Goal: Entertainment & Leisure: Browse casually

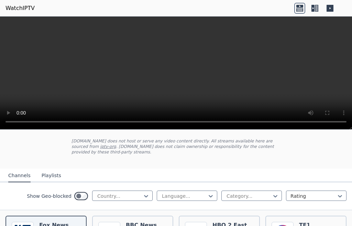
scroll to position [69, 0]
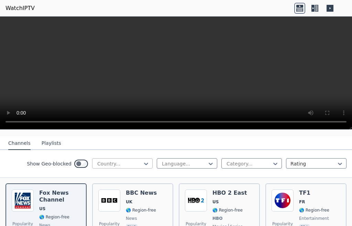
click at [111, 161] on div at bounding box center [120, 163] width 46 height 7
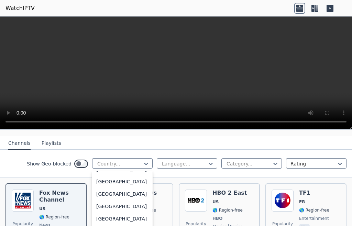
scroll to position [1238, 0]
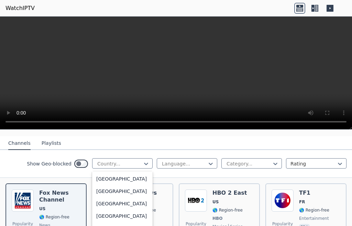
click at [104, 12] on div "[GEOGRAPHIC_DATA]" at bounding box center [122, 5] width 61 height 12
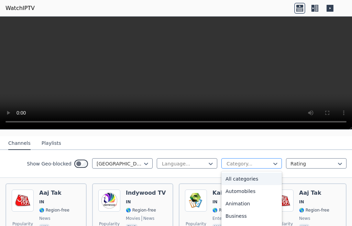
click at [231, 162] on div at bounding box center [249, 163] width 46 height 7
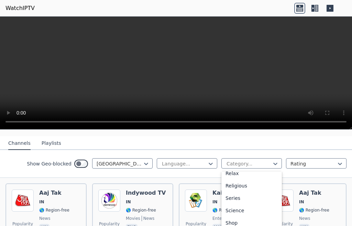
scroll to position [206, 0]
click at [228, 164] on div "Movies" at bounding box center [252, 158] width 61 height 12
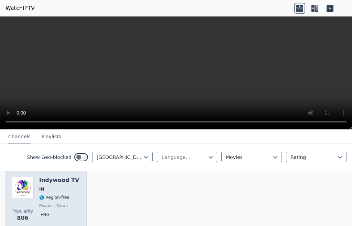
scroll to position [77, 0]
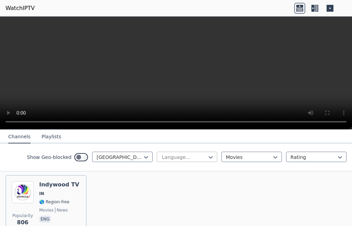
click at [180, 161] on div at bounding box center [184, 157] width 46 height 7
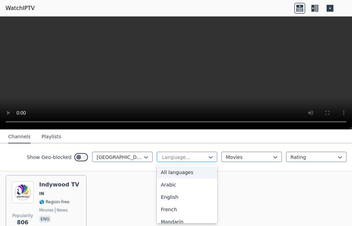
click at [180, 160] on div at bounding box center [184, 157] width 46 height 7
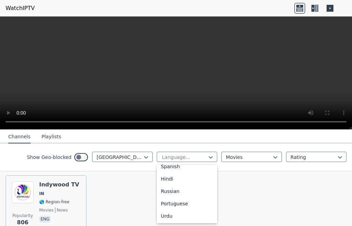
scroll to position [69, 0]
click at [168, 184] on div "Hindi" at bounding box center [187, 178] width 61 height 12
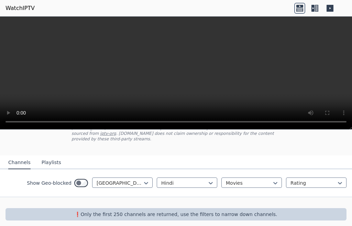
click at [47, 157] on button "Playlists" at bounding box center [52, 162] width 20 height 13
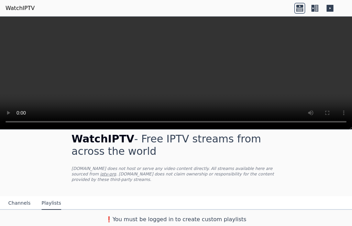
scroll to position [4, 0]
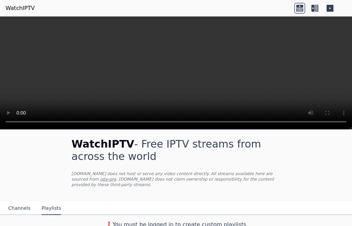
click at [18, 202] on button "Channels" at bounding box center [19, 208] width 22 height 13
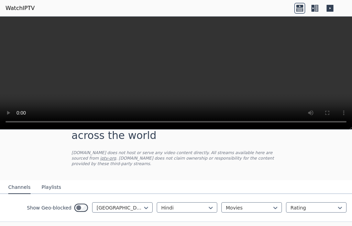
scroll to position [50, 0]
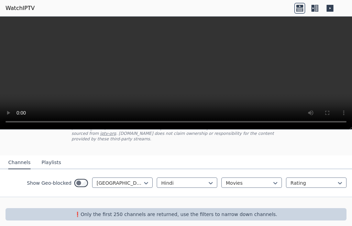
click at [114, 197] on div at bounding box center [176, 202] width 352 height 11
click at [140, 211] on p "❗️Only the first 250 channels are returned, use the filters to narrow down chan…" at bounding box center [176, 214] width 336 height 7
click at [223, 198] on div at bounding box center [176, 202] width 352 height 11
drag, startPoint x: 214, startPoint y: 177, endPoint x: 199, endPoint y: 166, distance: 18.2
click at [214, 177] on div "Hindi Movies Rating" at bounding box center [252, 182] width 190 height 11
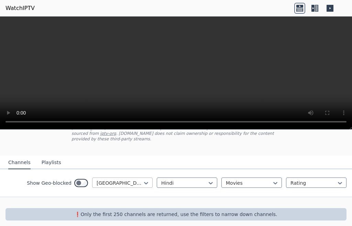
click at [128, 180] on div at bounding box center [120, 183] width 46 height 7
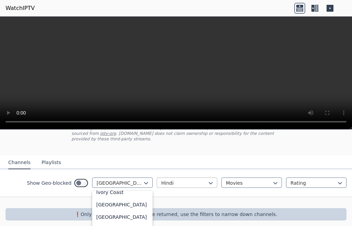
click at [182, 180] on div at bounding box center [184, 183] width 46 height 7
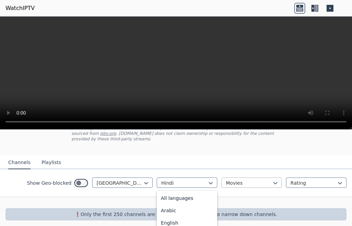
click at [226, 180] on div at bounding box center [249, 183] width 46 height 7
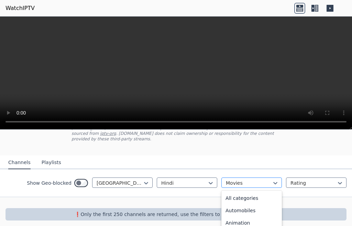
scroll to position [123, 0]
click at [235, 205] on div "Entertainment" at bounding box center [252, 199] width 61 height 12
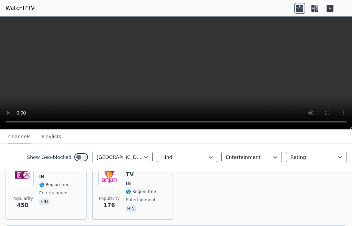
scroll to position [77, 0]
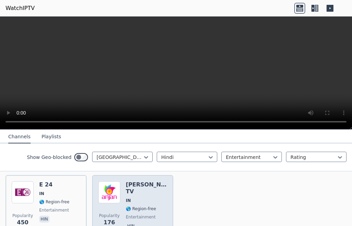
click at [128, 214] on span "entertainment" at bounding box center [141, 217] width 30 height 6
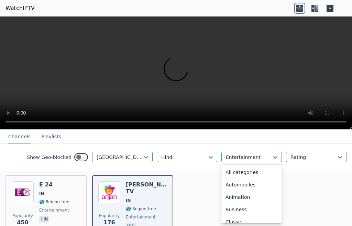
click at [235, 161] on div at bounding box center [249, 157] width 46 height 7
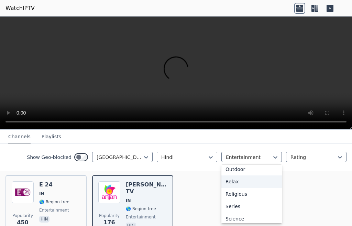
scroll to position [315, 0]
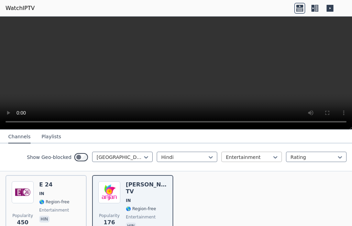
click at [237, 158] on div at bounding box center [249, 157] width 46 height 7
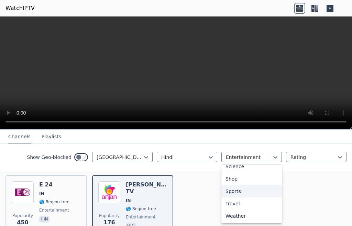
click at [225, 190] on div "Sports" at bounding box center [252, 191] width 61 height 12
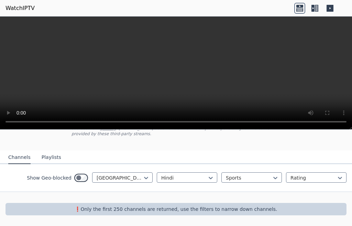
scroll to position [50, 0]
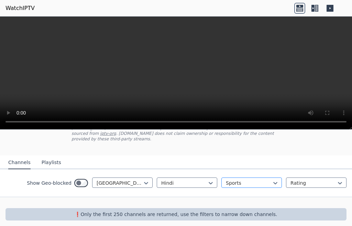
click at [236, 177] on div "option Sports, selected. Sports" at bounding box center [252, 182] width 61 height 10
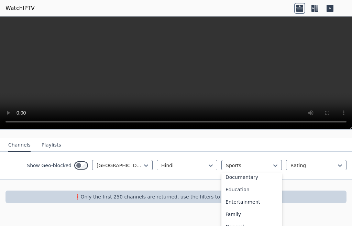
scroll to position [138, 0]
click at [231, 173] on div "Entertainment" at bounding box center [252, 167] width 61 height 12
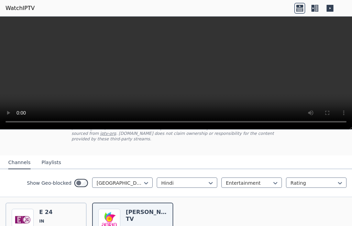
scroll to position [67, 0]
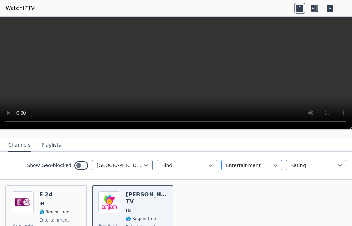
click at [235, 162] on div at bounding box center [249, 165] width 46 height 7
click at [229, 181] on div "Movies" at bounding box center [252, 175] width 61 height 12
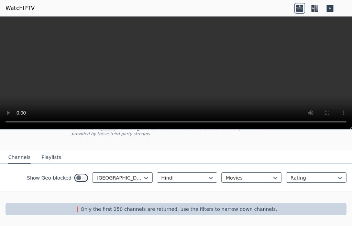
scroll to position [50, 0]
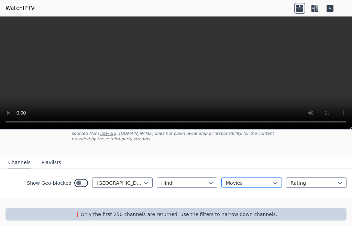
click at [234, 181] on div "option Movies, selected. Movies" at bounding box center [252, 182] width 61 height 10
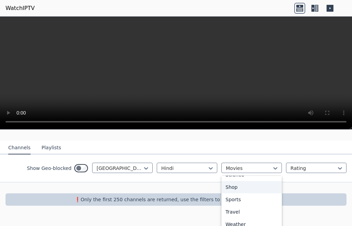
scroll to position [318, 0]
